Goal: Task Accomplishment & Management: Complete application form

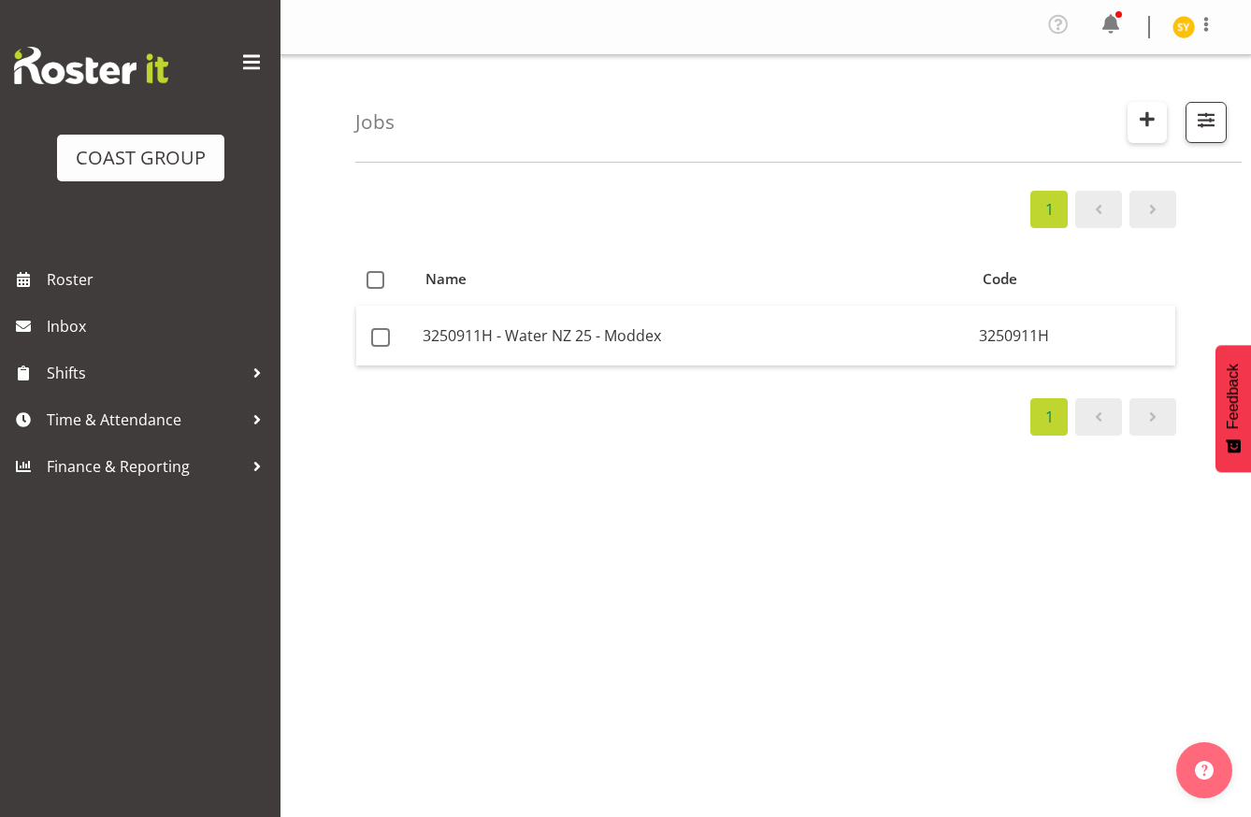
click at [1153, 121] on span "button" at bounding box center [1147, 119] width 24 height 24
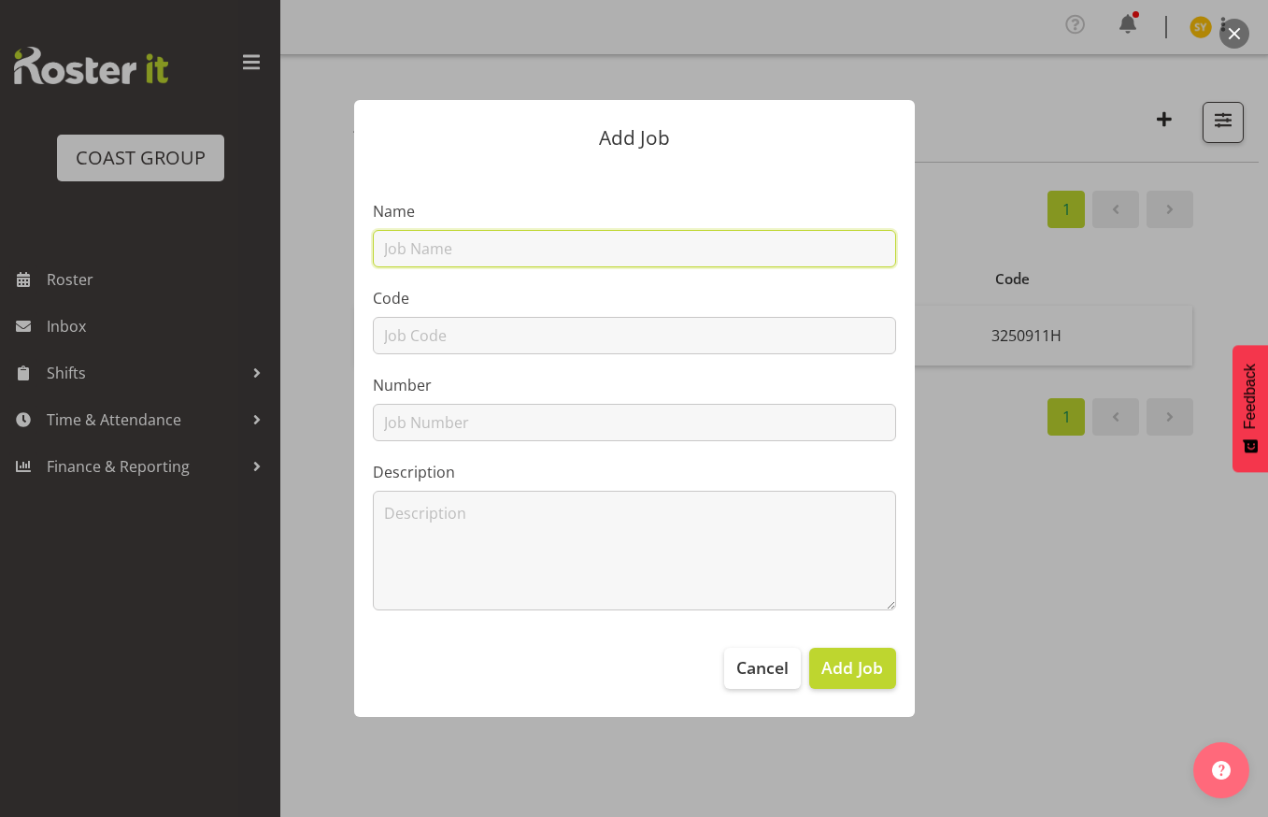
drag, startPoint x: 562, startPoint y: 256, endPoint x: 521, endPoint y: 265, distance: 42.0
click at [559, 257] on input "text" at bounding box center [634, 248] width 523 height 37
paste input "12510220"
type input "12510220"
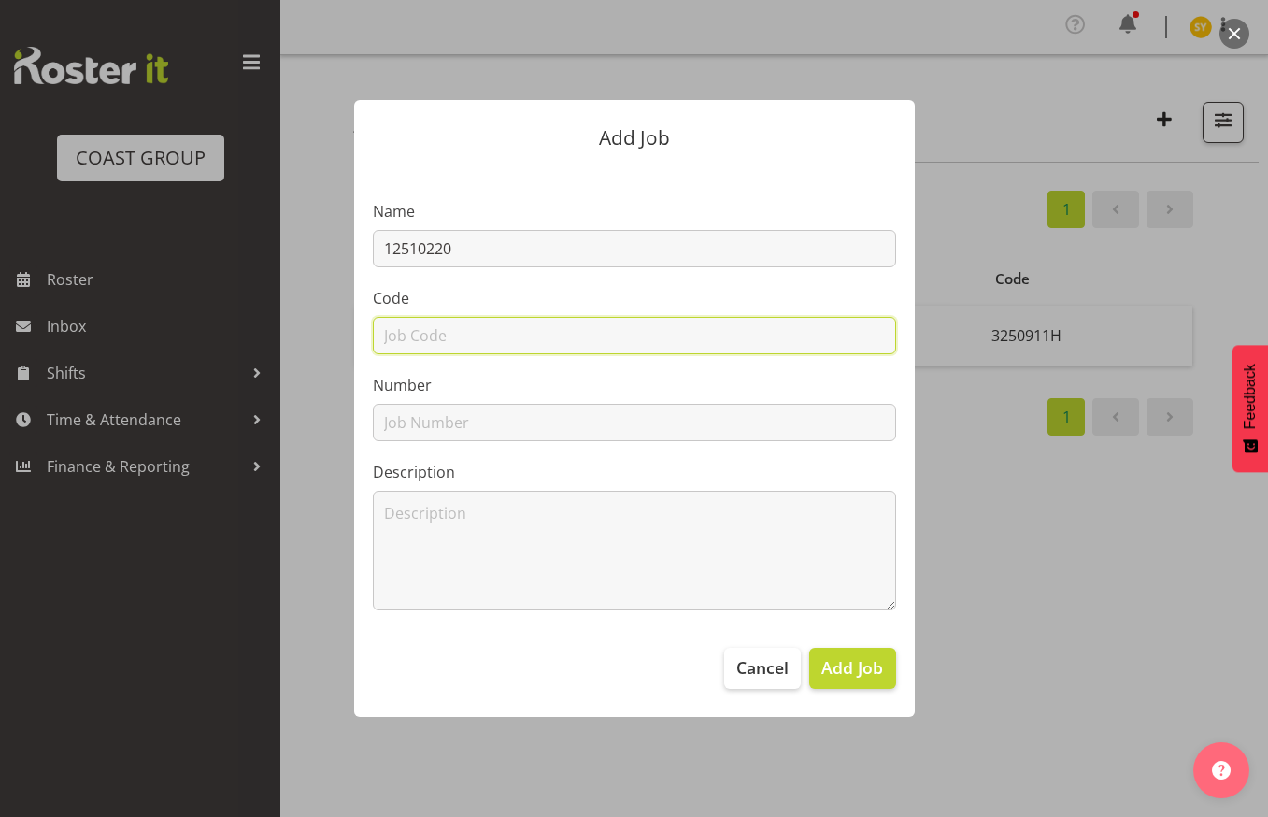
click at [415, 335] on input "text" at bounding box center [634, 335] width 523 height 37
paste input "12510220"
type input "12510220"
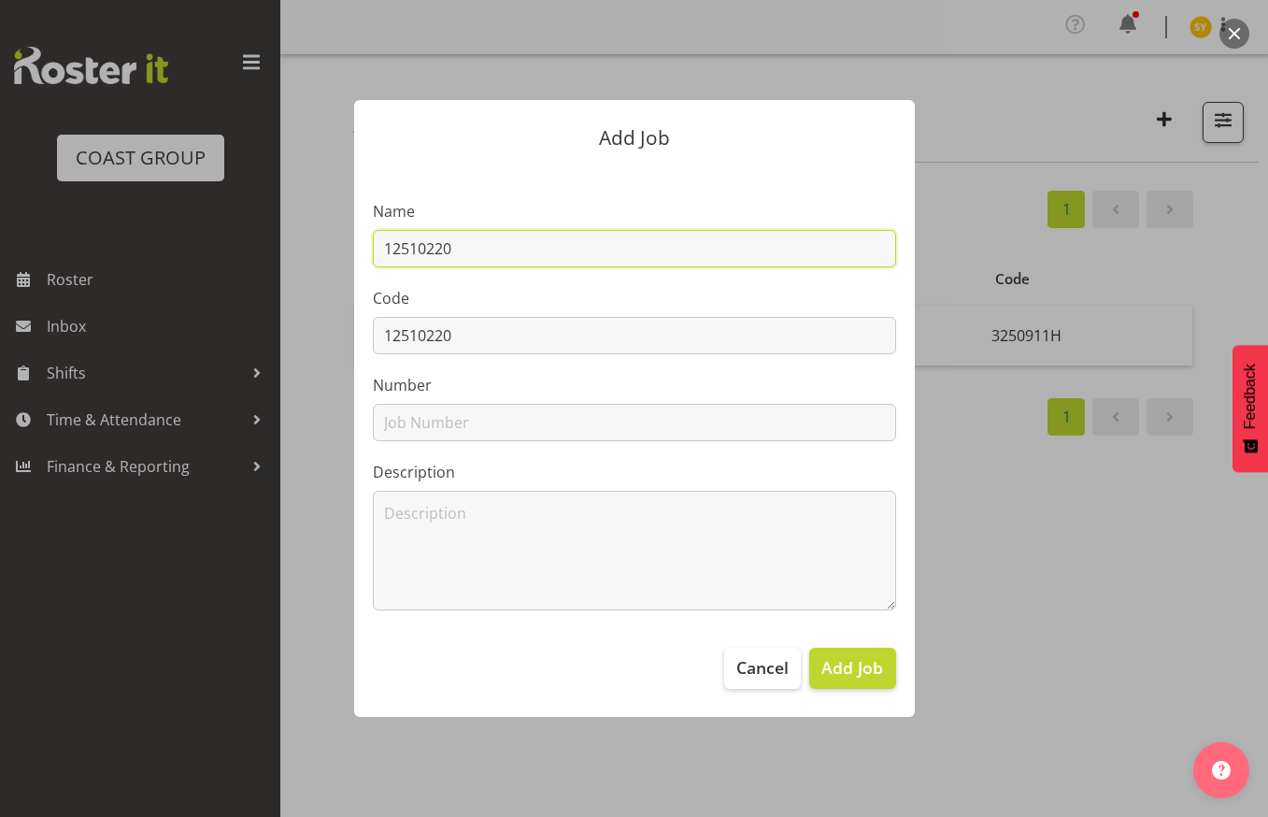
click at [532, 253] on input "12510220" at bounding box center [634, 248] width 523 height 37
paste input "The PMC Conference 2025"
drag, startPoint x: 674, startPoint y: 252, endPoint x: 245, endPoint y: 216, distance: 430.6
click at [245, 216] on div "Add Job Name 12510220 - The PMC Conference 2025 Code 12510220 Number Descriptio…" at bounding box center [634, 407] width 897 height 709
type input "12510220 - The PMC Conference 2025"
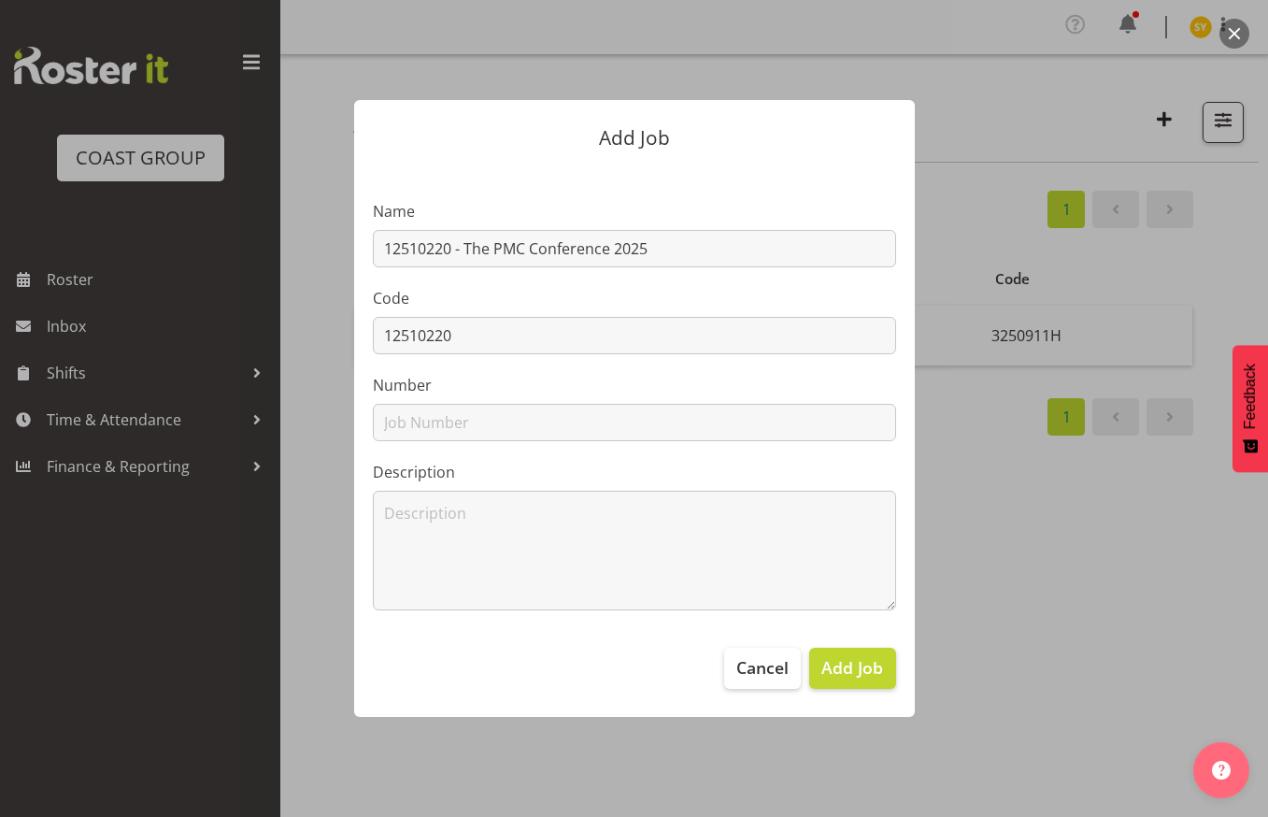
click at [775, 469] on label "Description" at bounding box center [634, 472] width 523 height 22
click at [849, 664] on span "Add Job" at bounding box center [853, 667] width 62 height 24
